Goal: Use online tool/utility: Utilize a website feature to perform a specific function

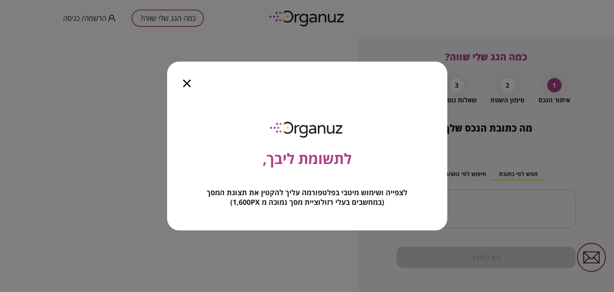
click at [190, 83] on icon "button" at bounding box center [187, 84] width 8 height 8
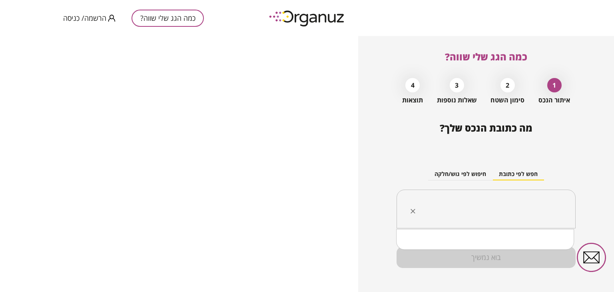
click at [502, 200] on input "text" at bounding box center [489, 209] width 154 height 20
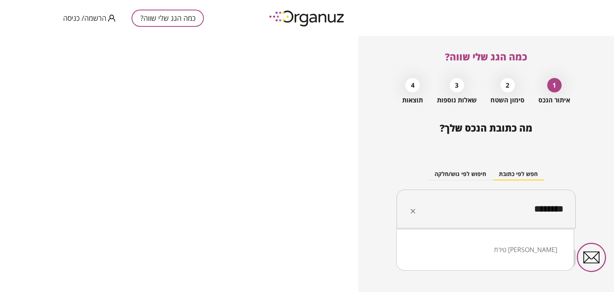
click at [553, 256] on li "טירת [PERSON_NAME]" at bounding box center [484, 249] width 157 height 14
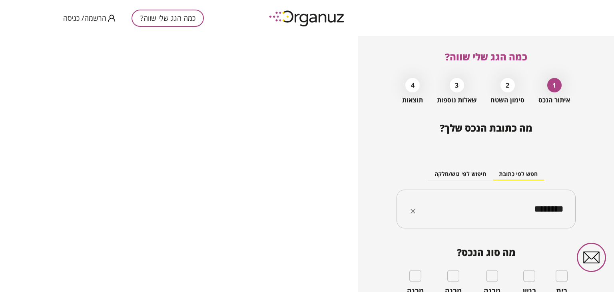
type input "********"
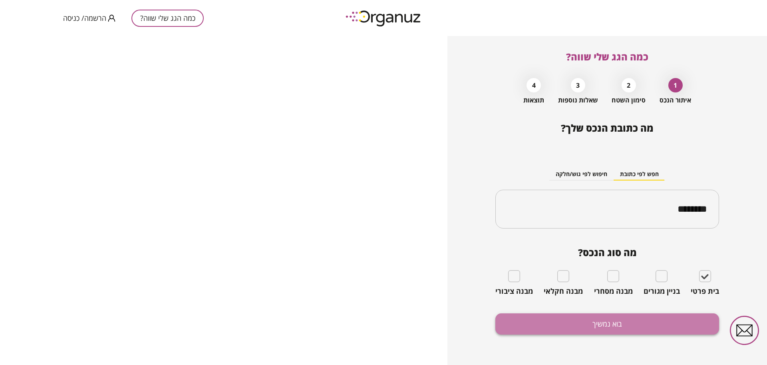
drag, startPoint x: 211, startPoint y: 10, endPoint x: 576, endPoint y: 326, distance: 482.8
click at [576, 291] on button "בוא נמשיך" at bounding box center [608, 323] width 224 height 21
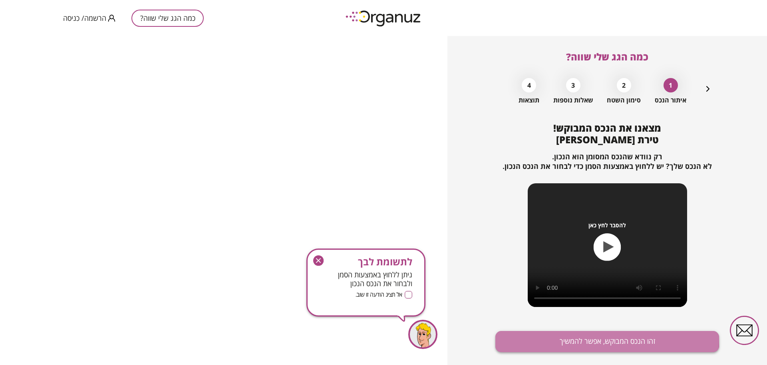
click at [552, 291] on button "זהו הנכס המבוקש, אפשר להמשיך" at bounding box center [608, 341] width 224 height 21
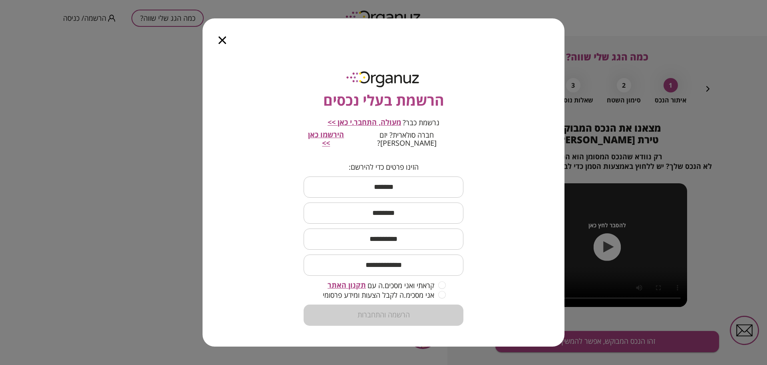
click at [224, 44] on icon "button" at bounding box center [223, 40] width 8 height 8
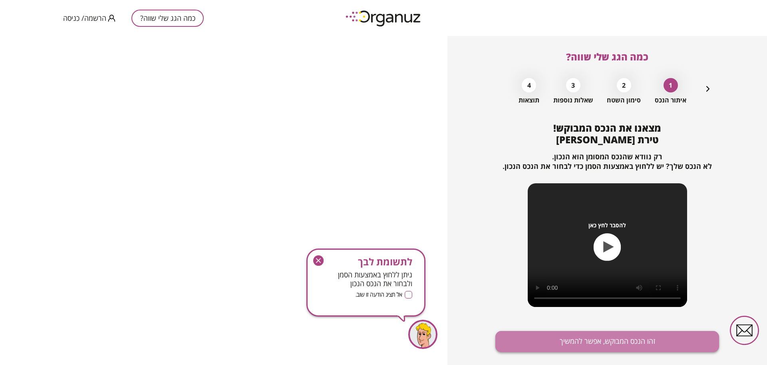
click at [603, 291] on button "זהו הנכס המבוקש, אפשר להמשיך" at bounding box center [608, 341] width 224 height 21
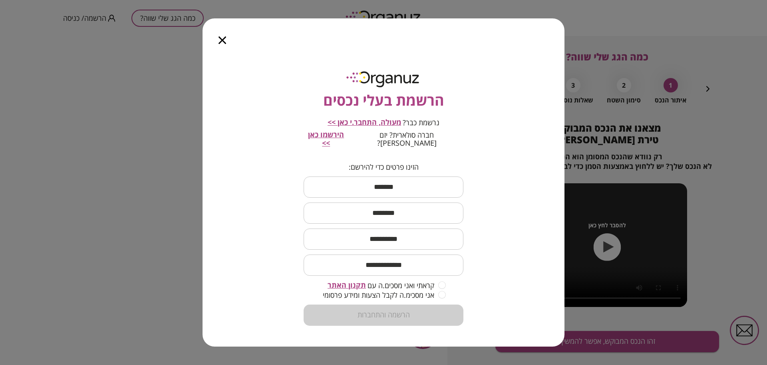
click at [222, 44] on icon "button" at bounding box center [223, 40] width 8 height 8
